Goal: Find specific page/section: Find specific page/section

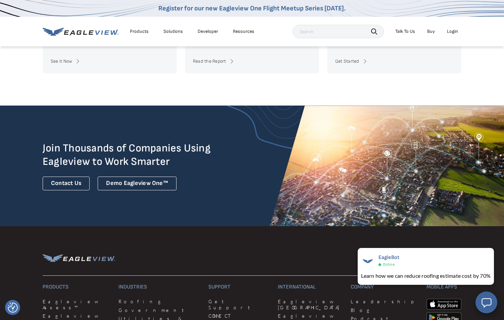
scroll to position [1742, 0]
